Goal: Information Seeking & Learning: Check status

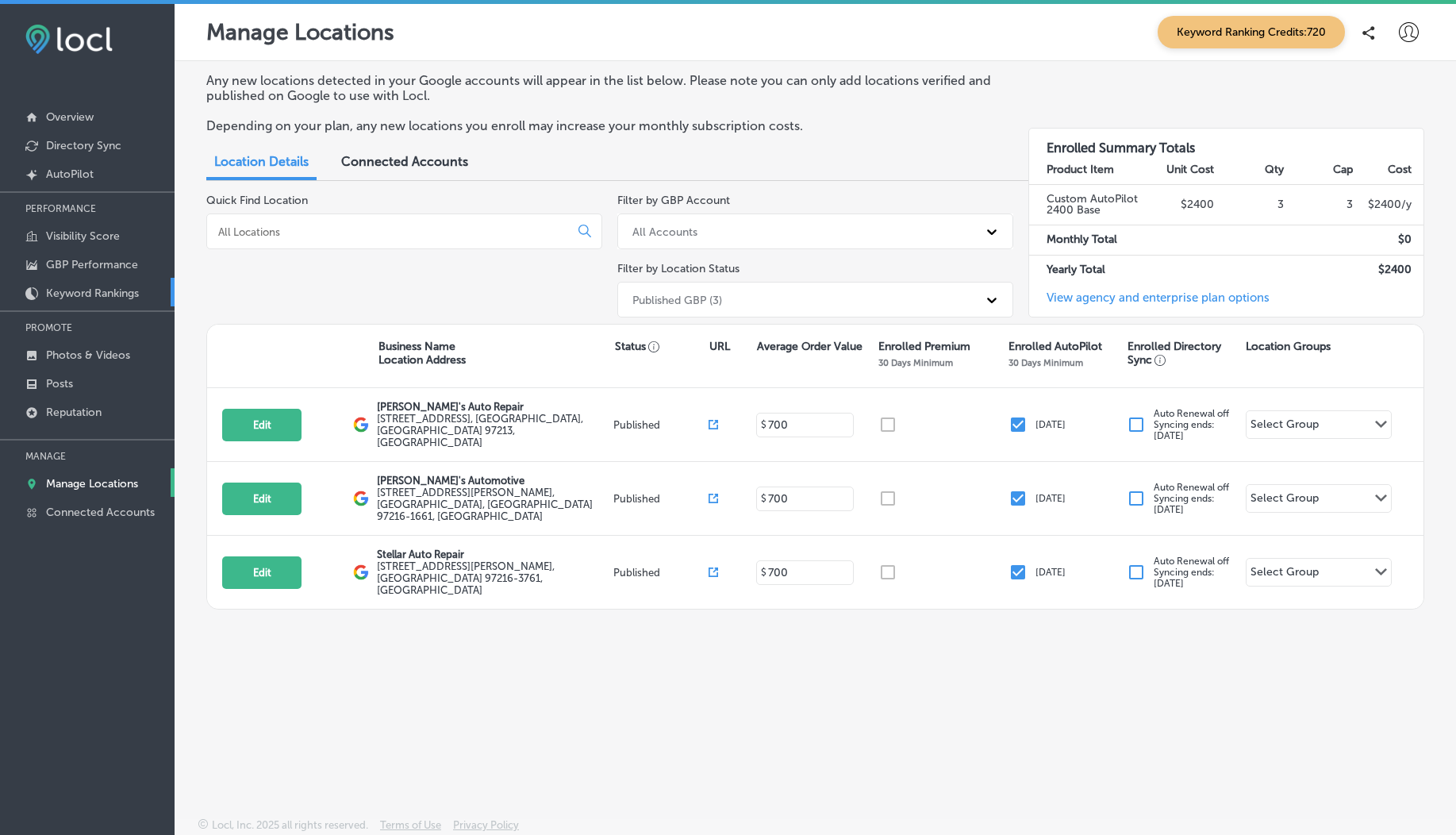
click at [85, 300] on p "Keyword Rankings" at bounding box center [92, 293] width 93 height 14
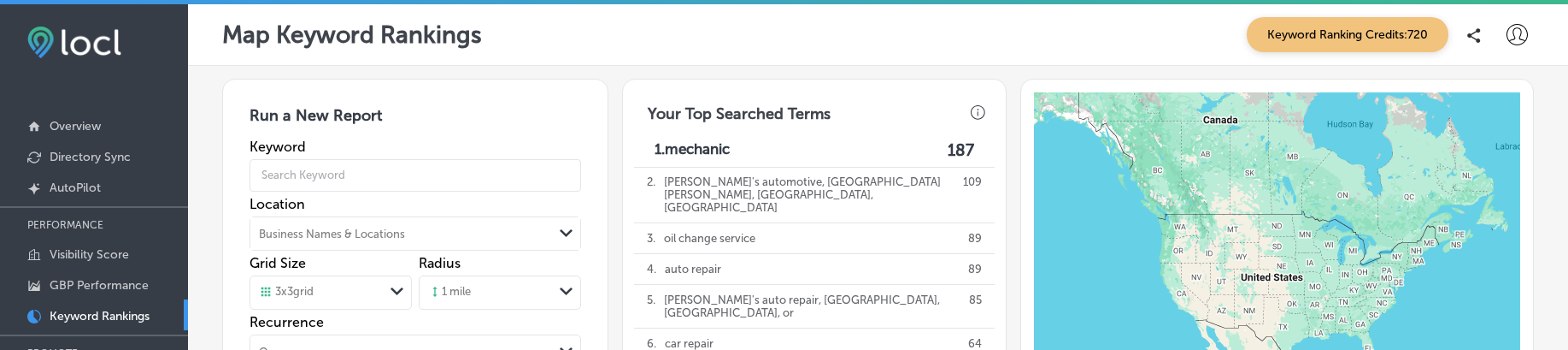
scroll to position [466, 0]
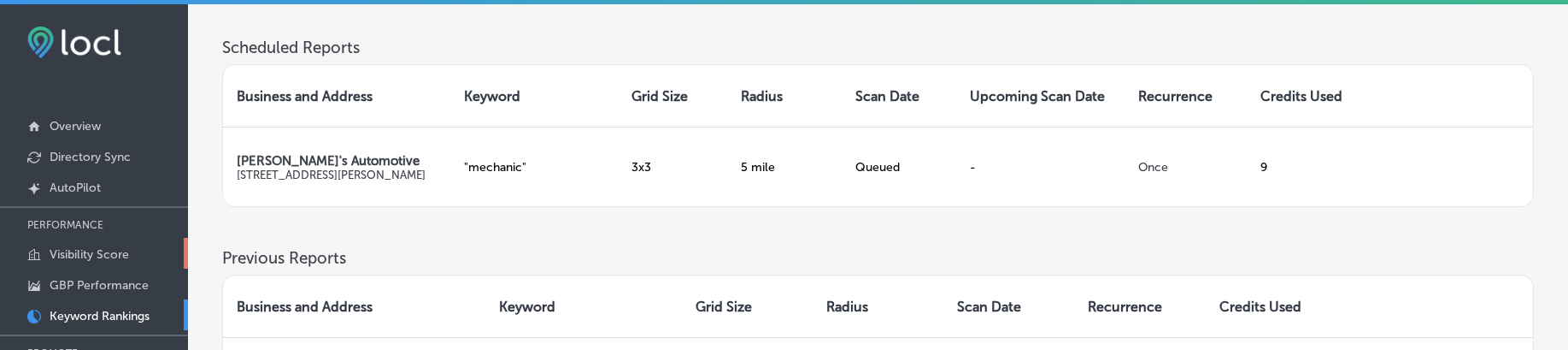
click at [74, 257] on p "Visibility Score" at bounding box center [89, 254] width 79 height 15
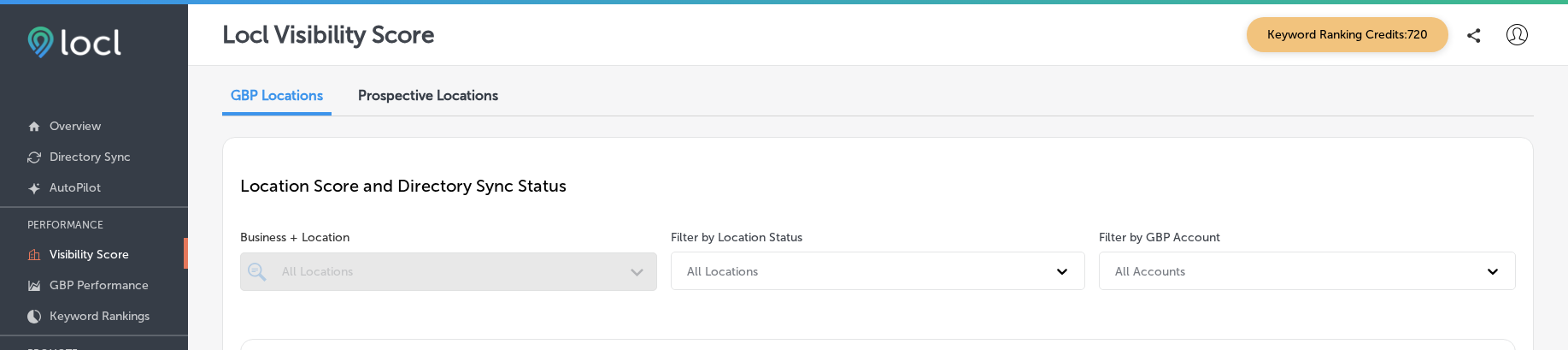
click at [107, 259] on p "Visibility Score" at bounding box center [89, 254] width 79 height 15
click at [116, 321] on p "Keyword Rankings" at bounding box center [99, 316] width 100 height 15
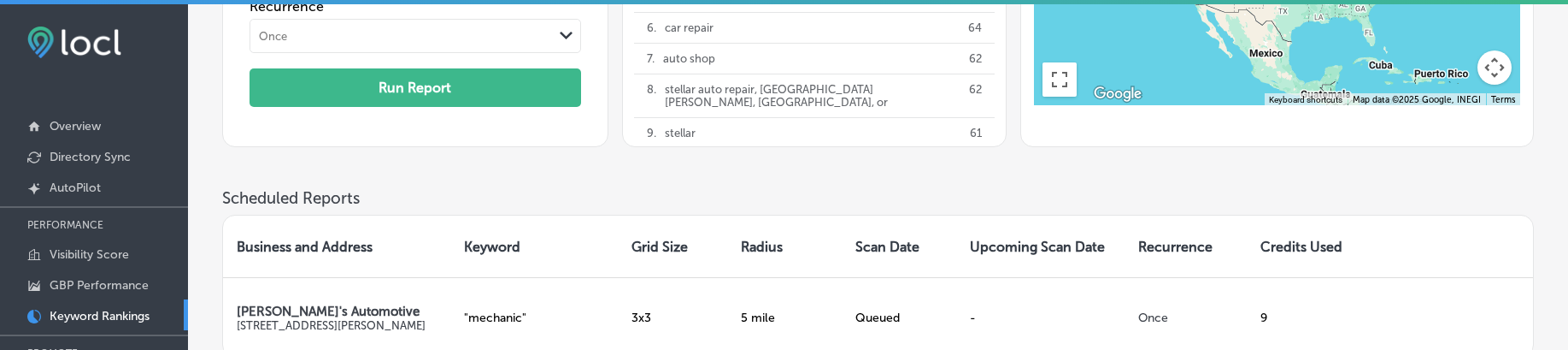
scroll to position [466, 0]
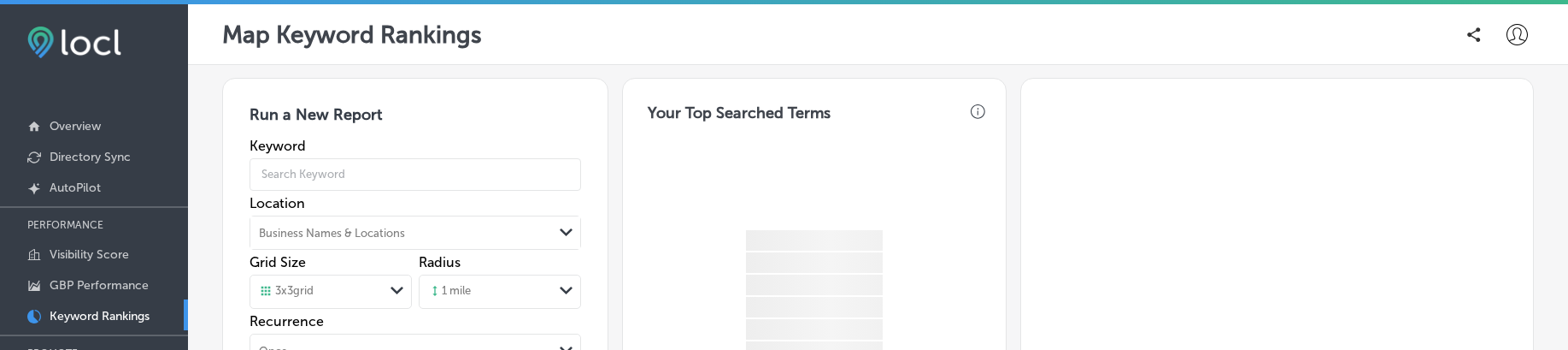
drag, startPoint x: 0, startPoint y: 0, endPoint x: 235, endPoint y: 343, distance: 415.8
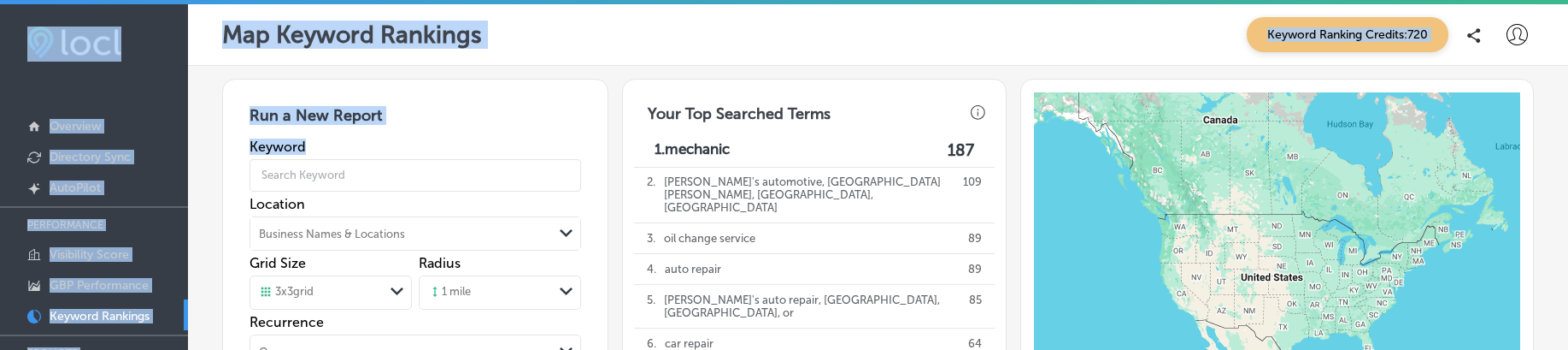
click at [590, 42] on div "Map Keyword Rankings Keyword Ranking Credits: 720" at bounding box center [878, 35] width 1312 height 35
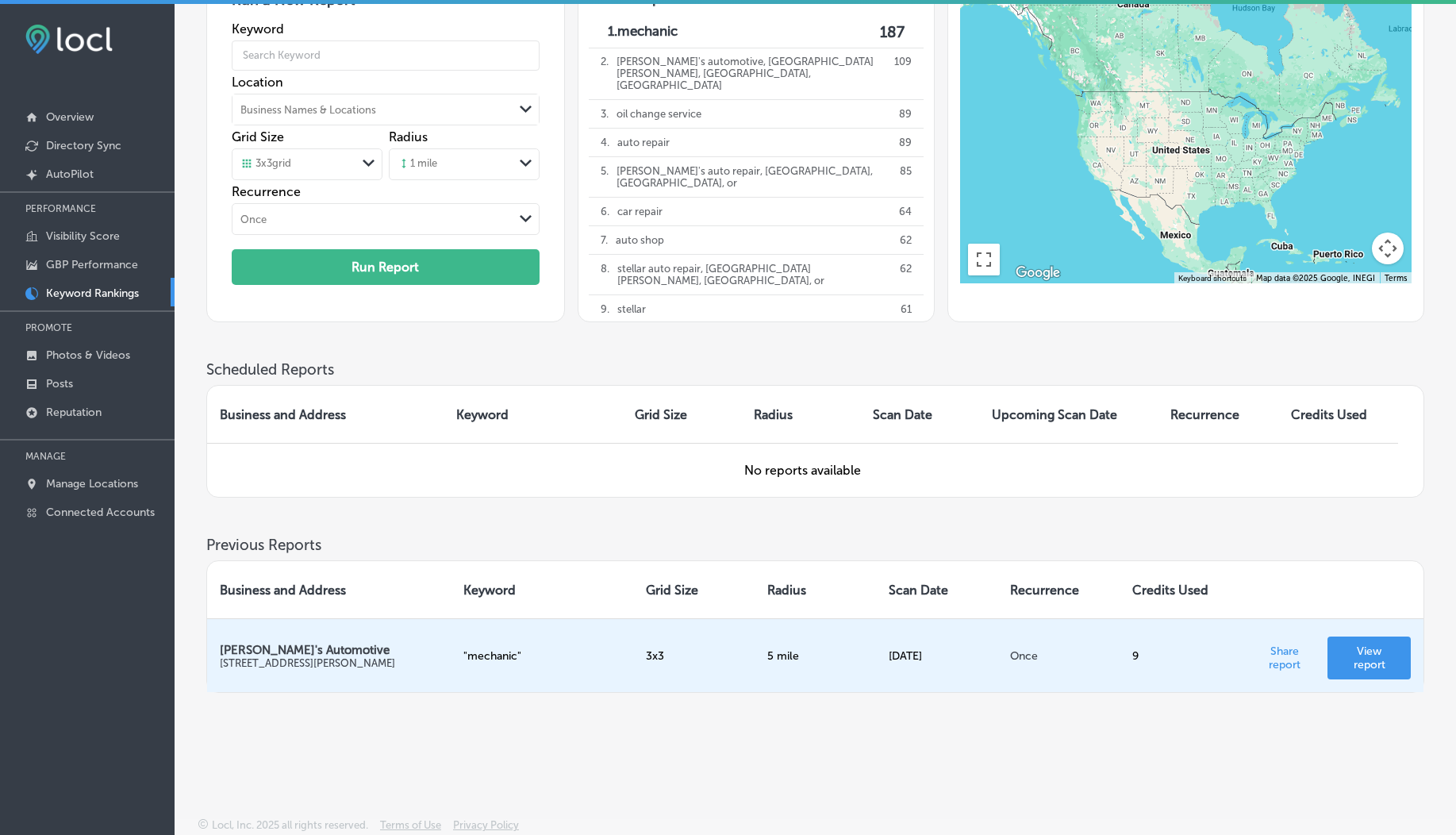
scroll to position [107, 0]
click at [1379, 324] on link "View report" at bounding box center [1370, 658] width 84 height 43
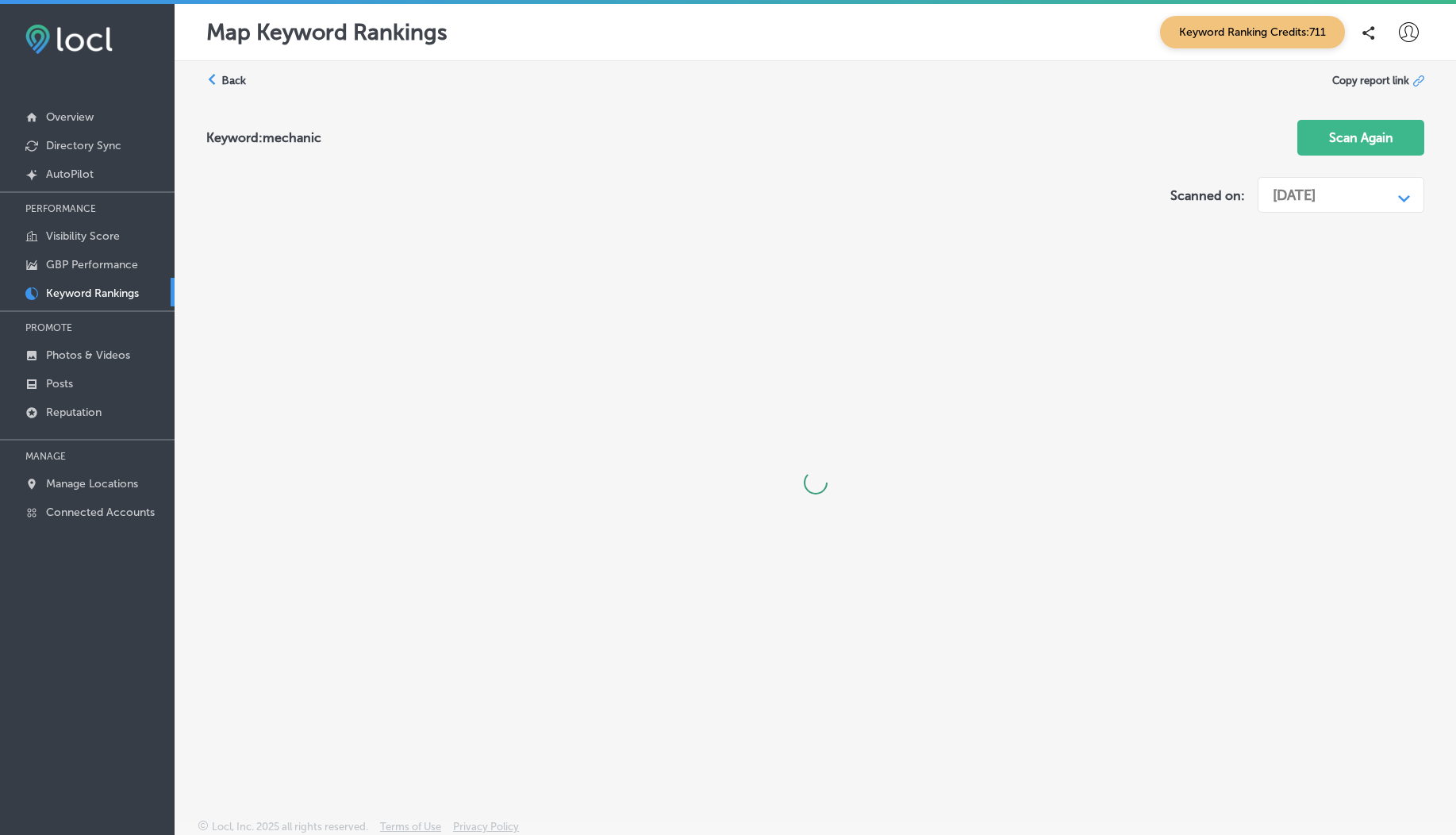
click at [1316, 200] on div "[DATE]" at bounding box center [1295, 195] width 43 height 17
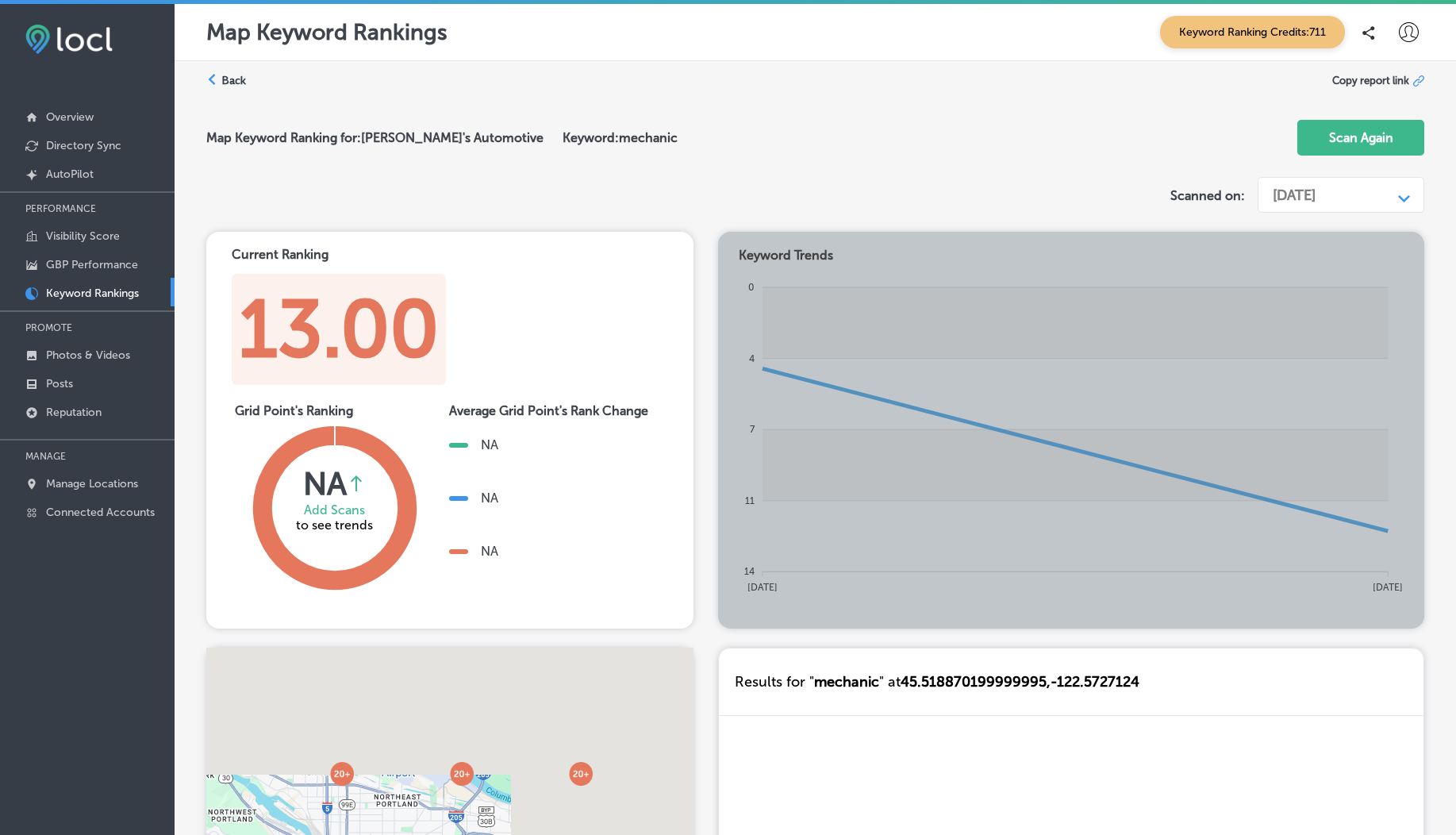
click at [901, 115] on div "Map Keyword Ranking for: [PERSON_NAME]'s Automotive Keyword: mechanic Scan Again" at bounding box center [815, 138] width 1218 height 63
